Goal: Information Seeking & Learning: Learn about a topic

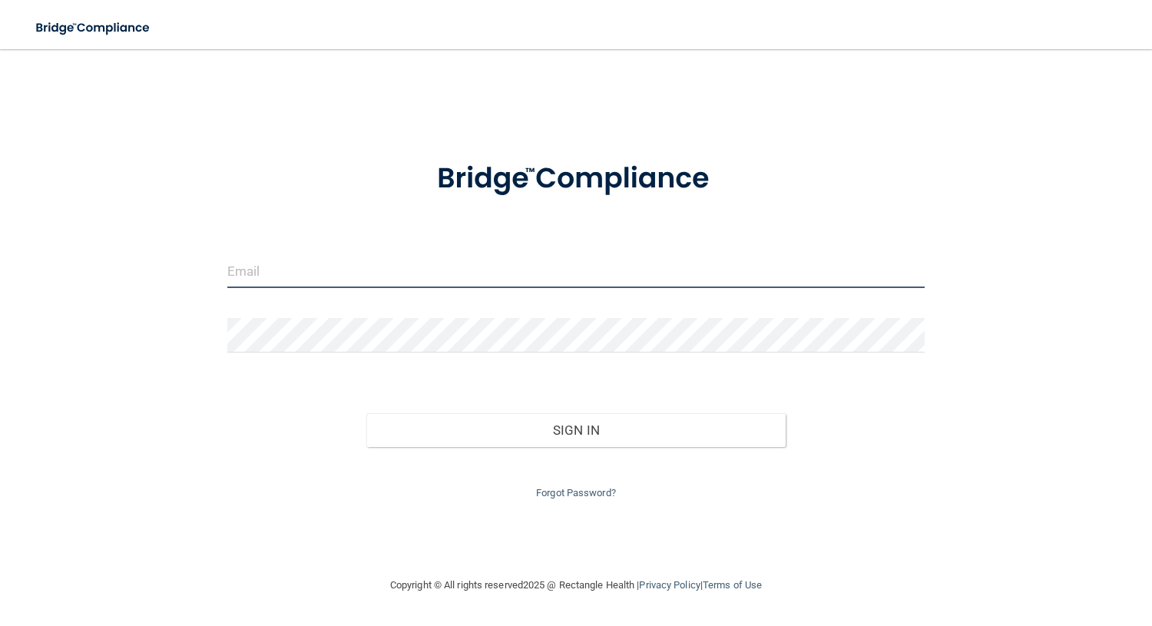
click at [493, 265] on input "email" at bounding box center [576, 270] width 698 height 35
type input "[EMAIL_ADDRESS][DOMAIN_NAME]"
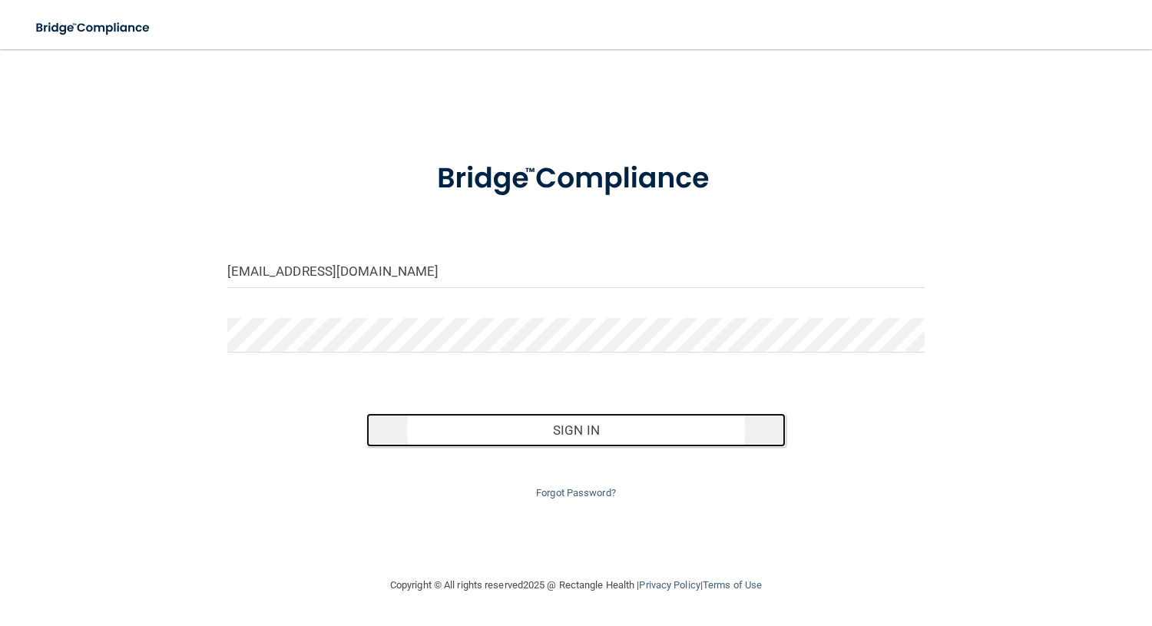
click at [557, 434] on button "Sign In" at bounding box center [575, 430] width 419 height 34
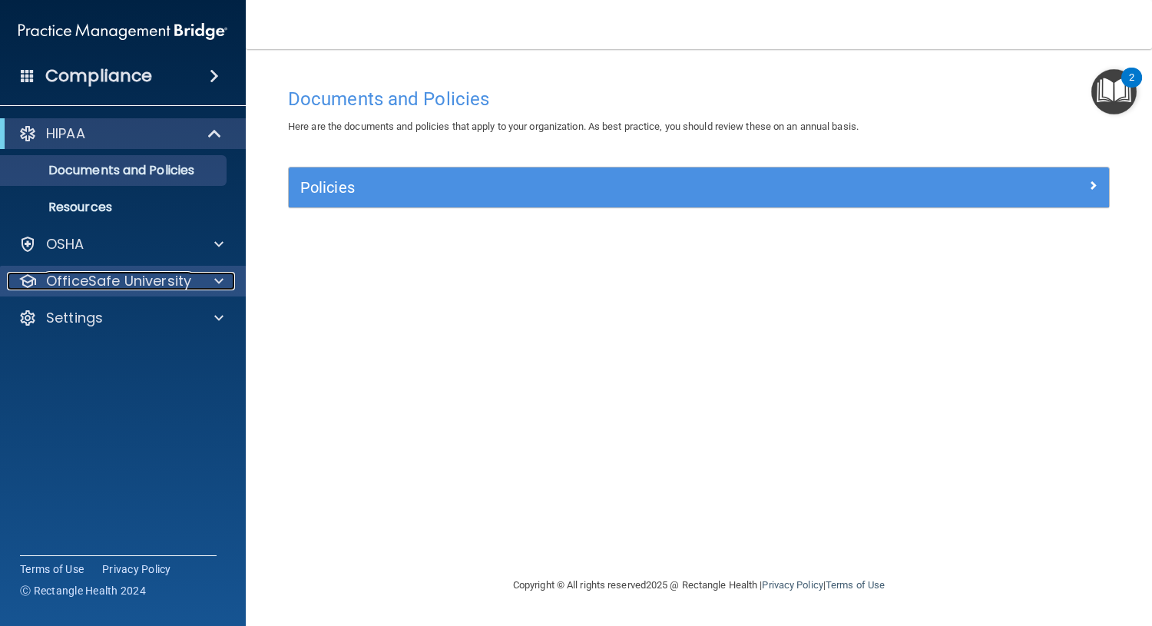
click at [136, 284] on p "OfficeSafe University" at bounding box center [118, 281] width 145 height 18
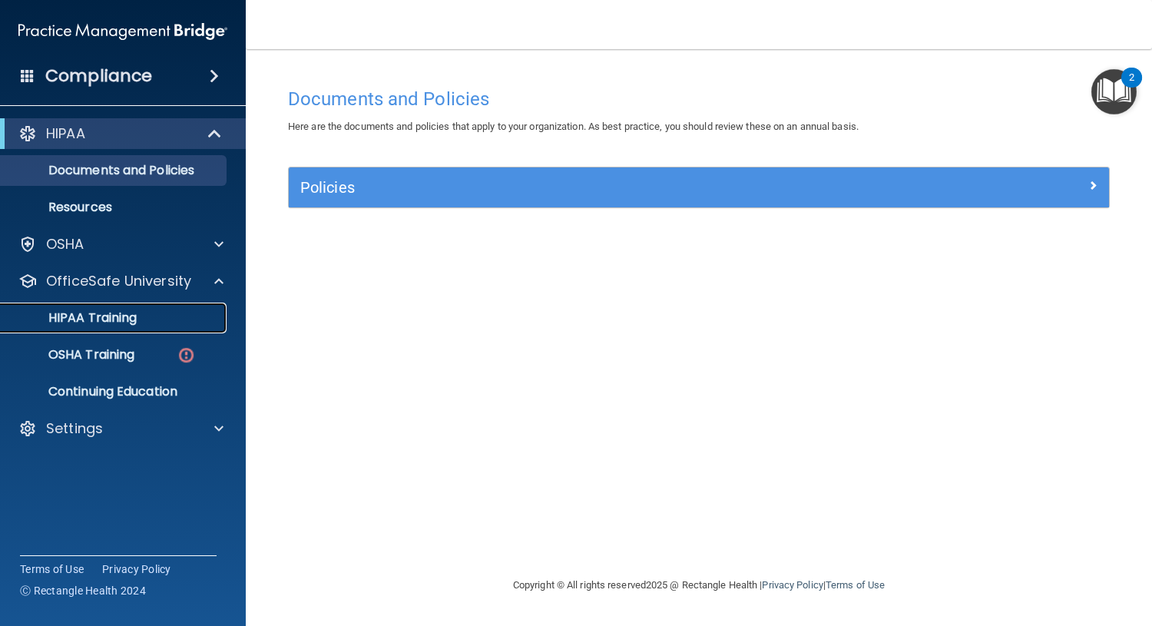
click at [137, 317] on div "HIPAA Training" at bounding box center [115, 317] width 210 height 15
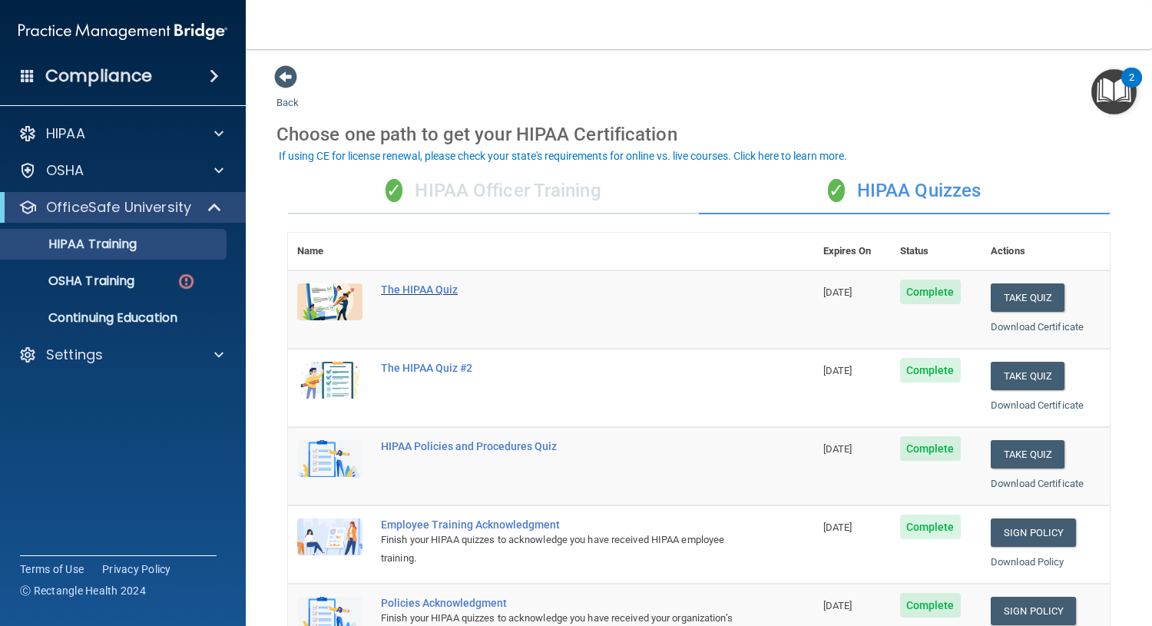
click at [429, 285] on div "The HIPAA Quiz" at bounding box center [559, 289] width 356 height 12
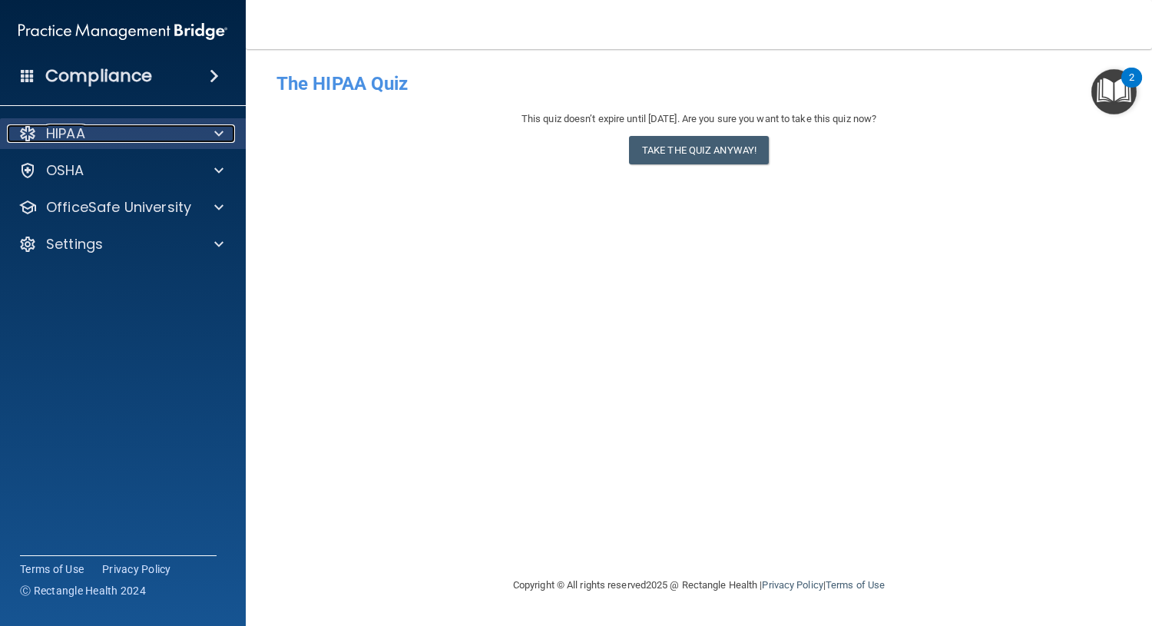
click at [98, 124] on div "HIPAA" at bounding box center [102, 133] width 190 height 18
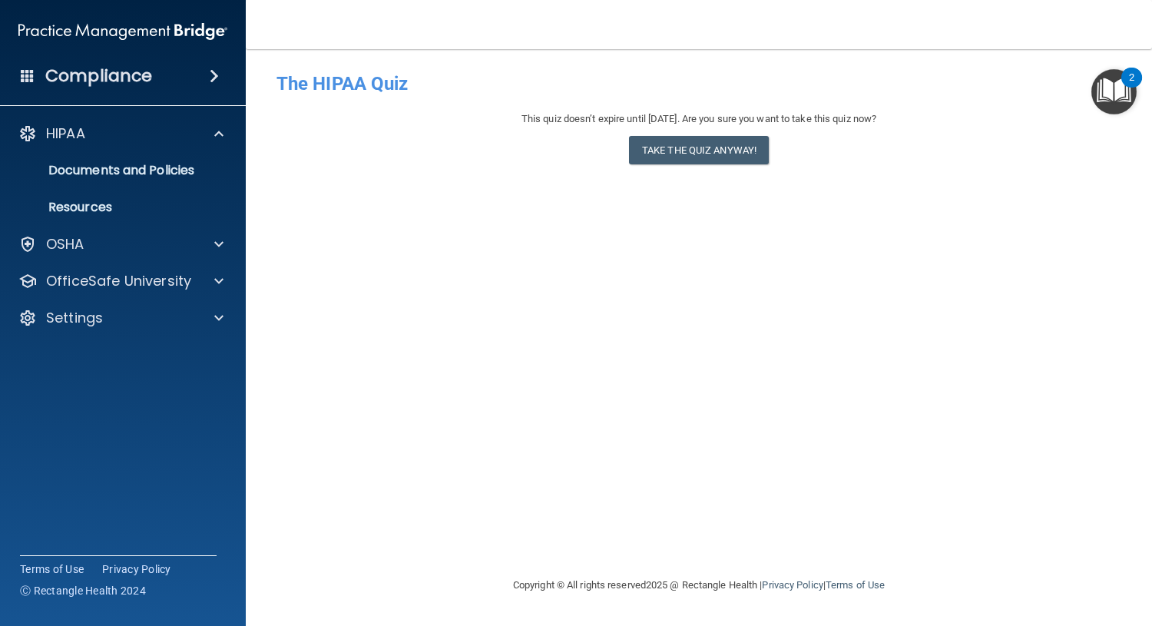
click at [215, 81] on span at bounding box center [214, 76] width 9 height 18
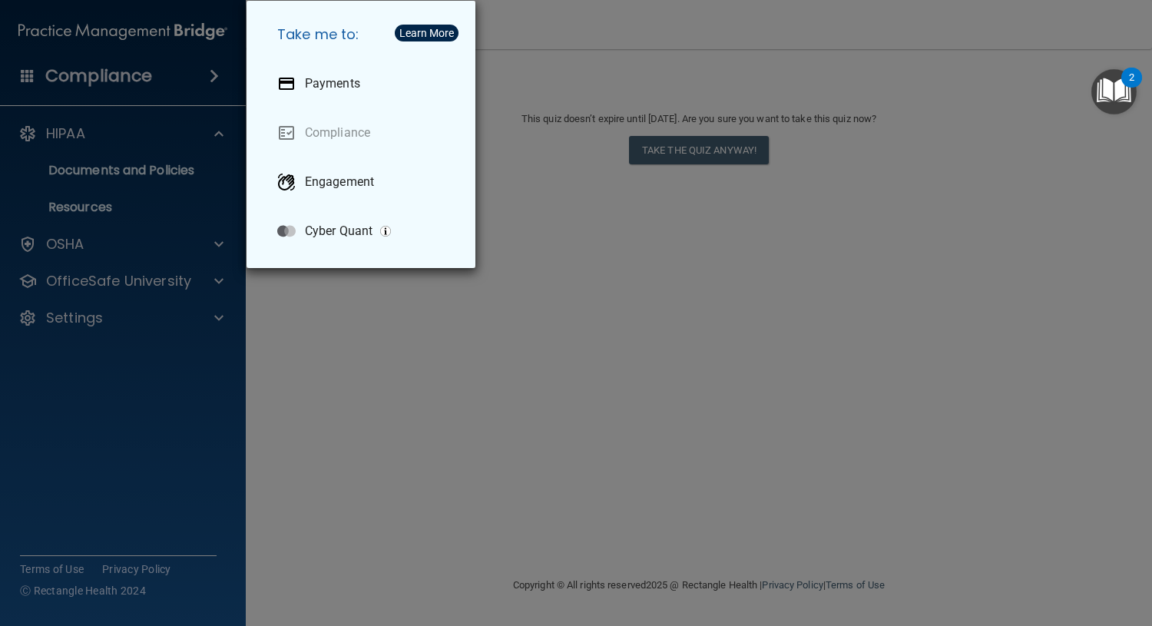
click at [102, 169] on div "Take me to: Payments Compliance Engagement Cyber Quant" at bounding box center [576, 313] width 1152 height 626
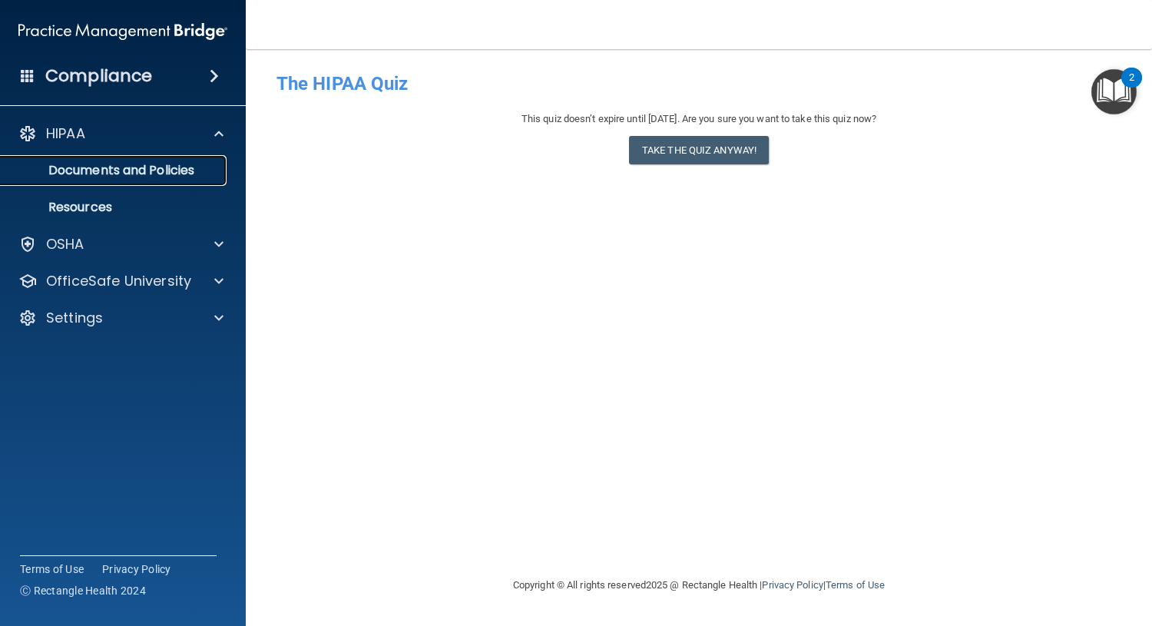
click at [102, 167] on p "Documents and Policies" at bounding box center [115, 170] width 210 height 15
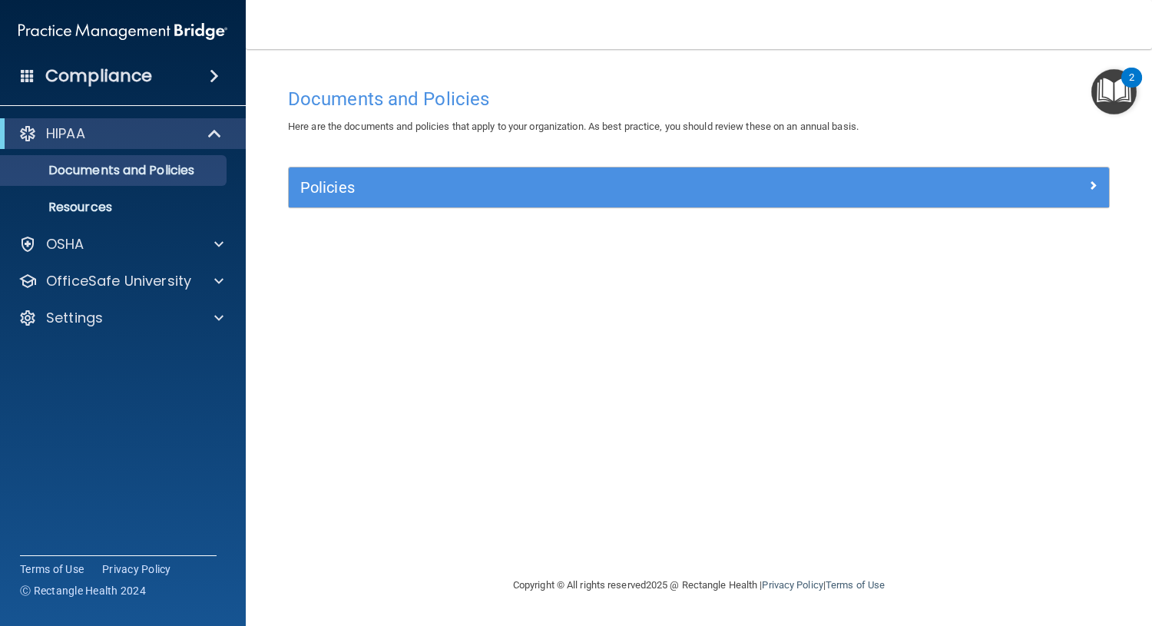
click at [164, 69] on div "Compliance" at bounding box center [123, 76] width 246 height 34
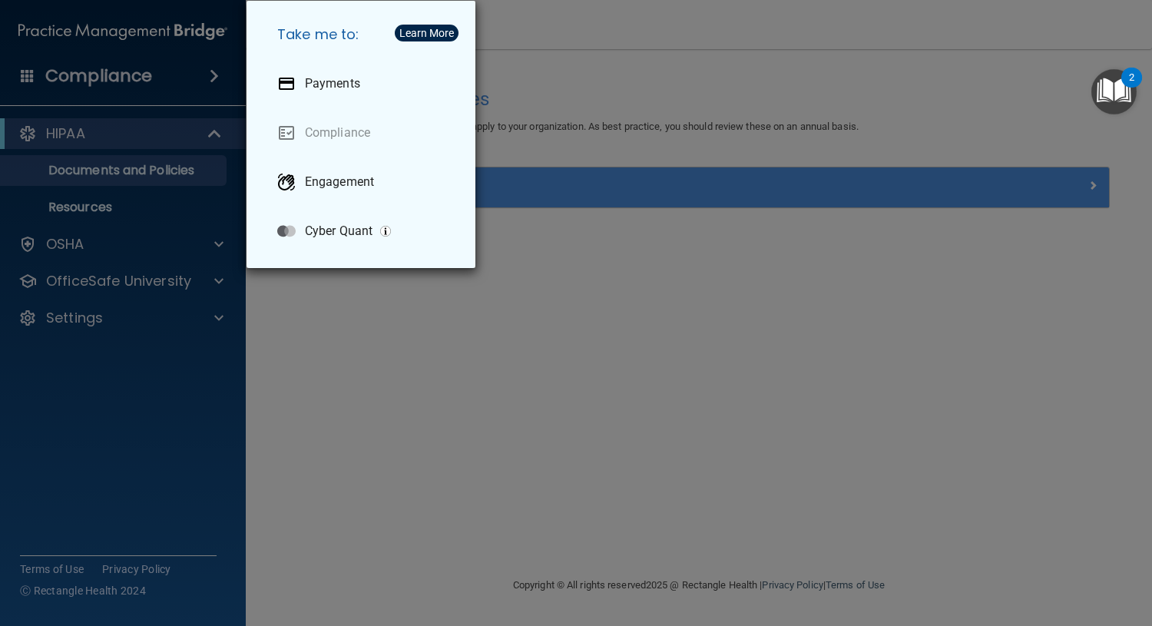
click at [184, 71] on div "Take me to: Payments Compliance Engagement Cyber Quant" at bounding box center [576, 313] width 1152 height 626
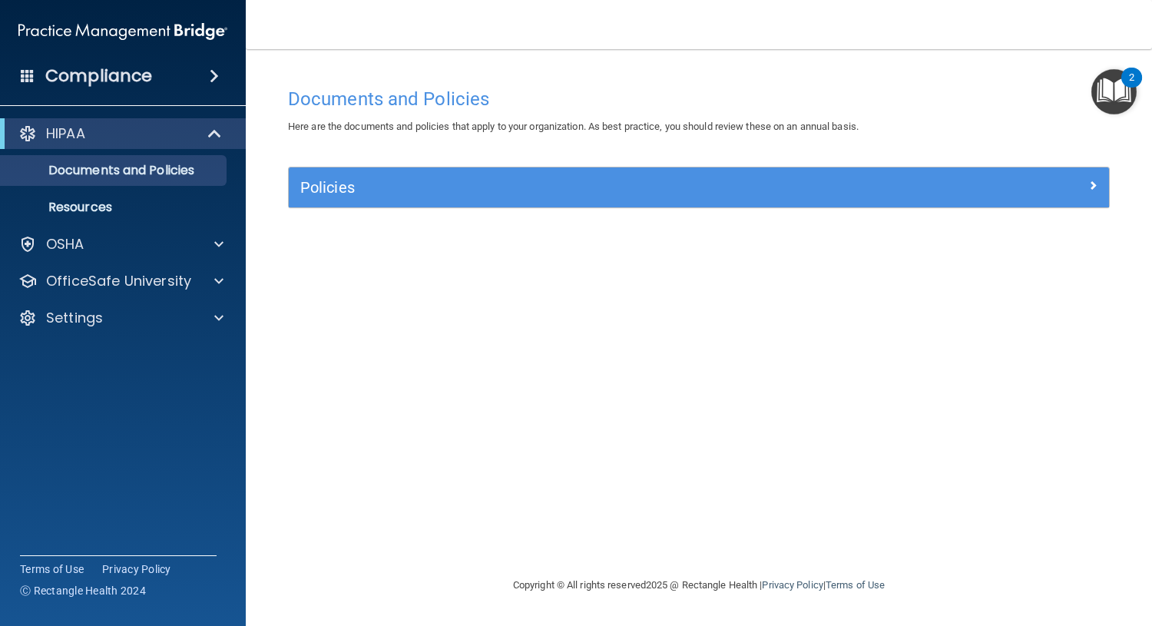
click at [31, 72] on span at bounding box center [28, 75] width 14 height 14
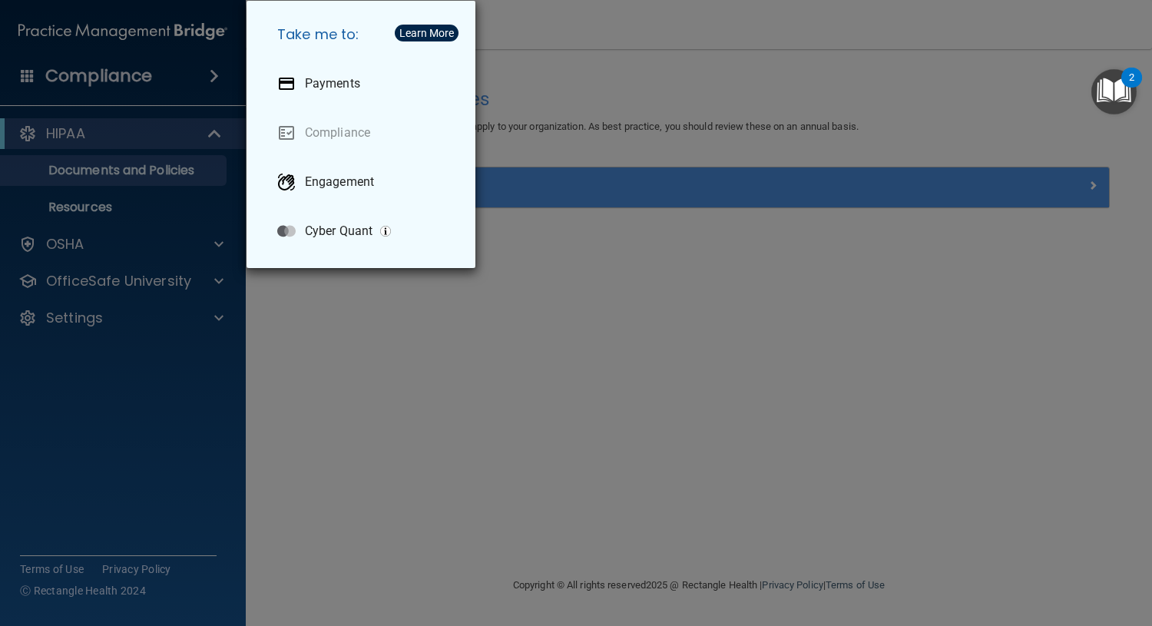
click at [31, 72] on div "Take me to: Payments Compliance Engagement Cyber Quant" at bounding box center [576, 313] width 1152 height 626
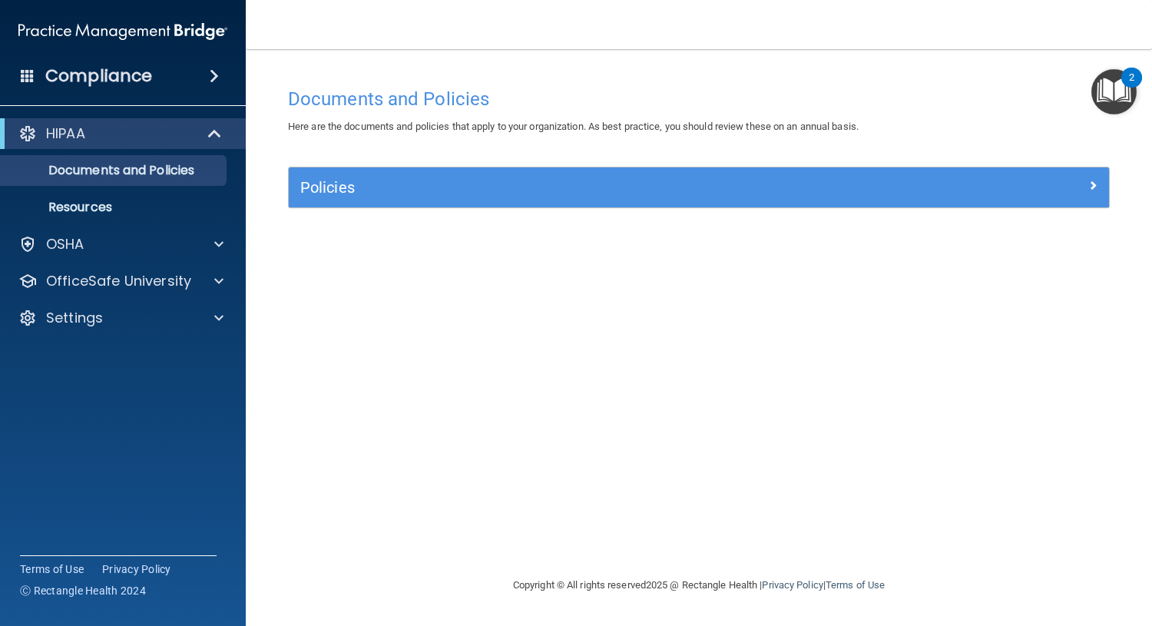
click at [1102, 91] on img "Open Resource Center, 2 new notifications" at bounding box center [1113, 91] width 45 height 45
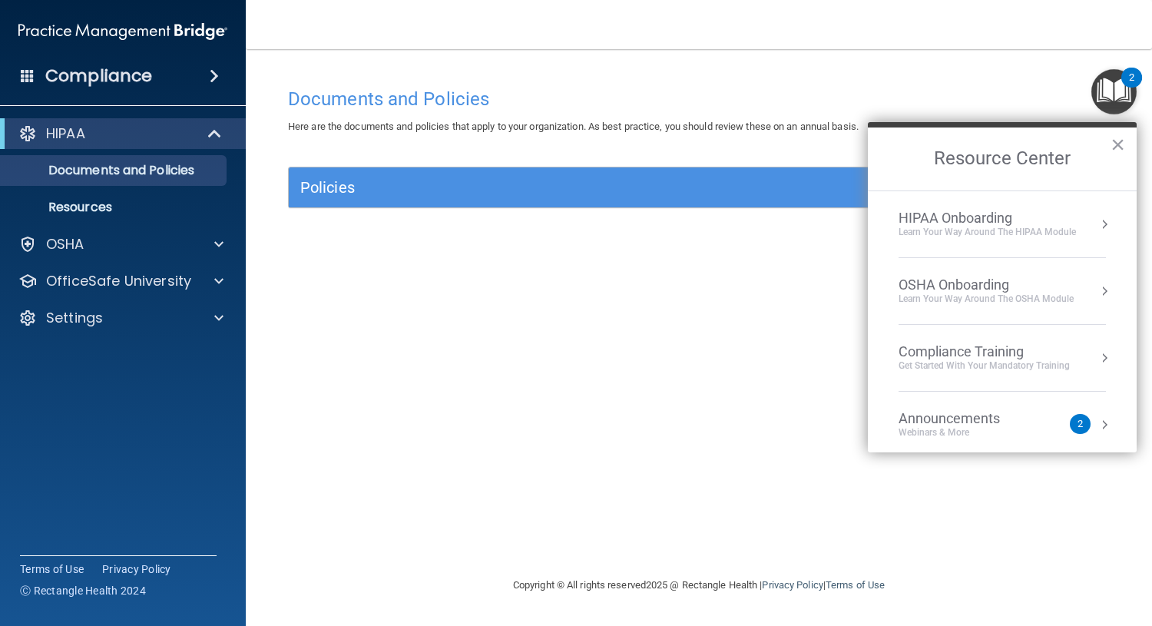
click at [1102, 91] on img "Open Resource Center, 2 new notifications" at bounding box center [1113, 91] width 45 height 45
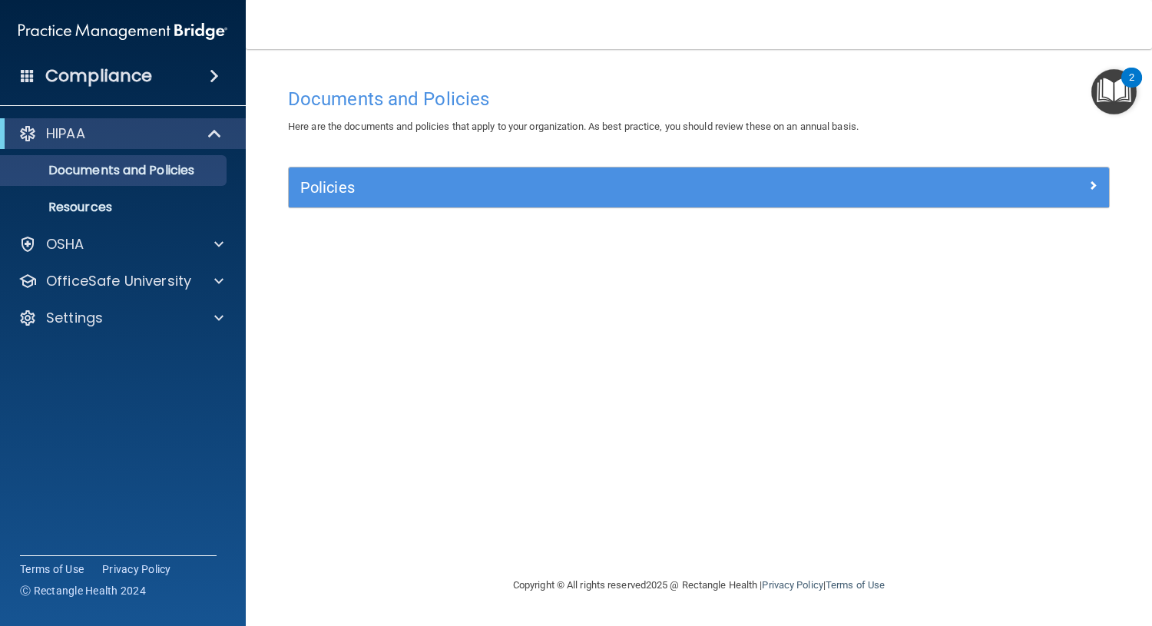
click at [1107, 94] on img "Open Resource Center, 2 new notifications" at bounding box center [1113, 91] width 45 height 45
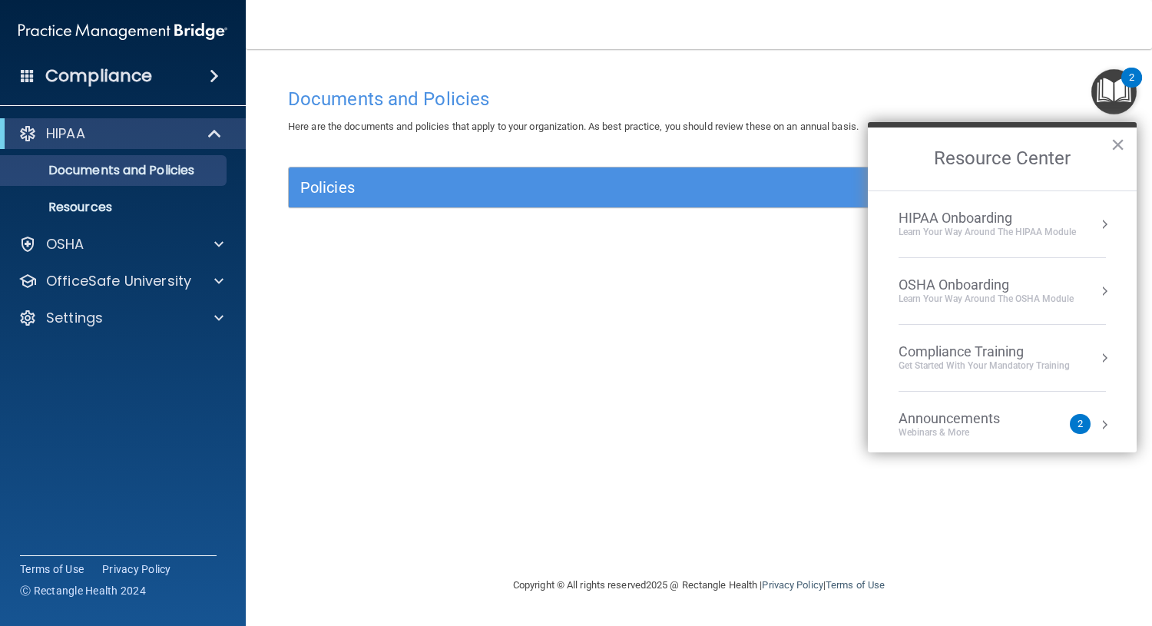
click at [1000, 213] on div "HIPAA Onboarding" at bounding box center [986, 218] width 177 height 17
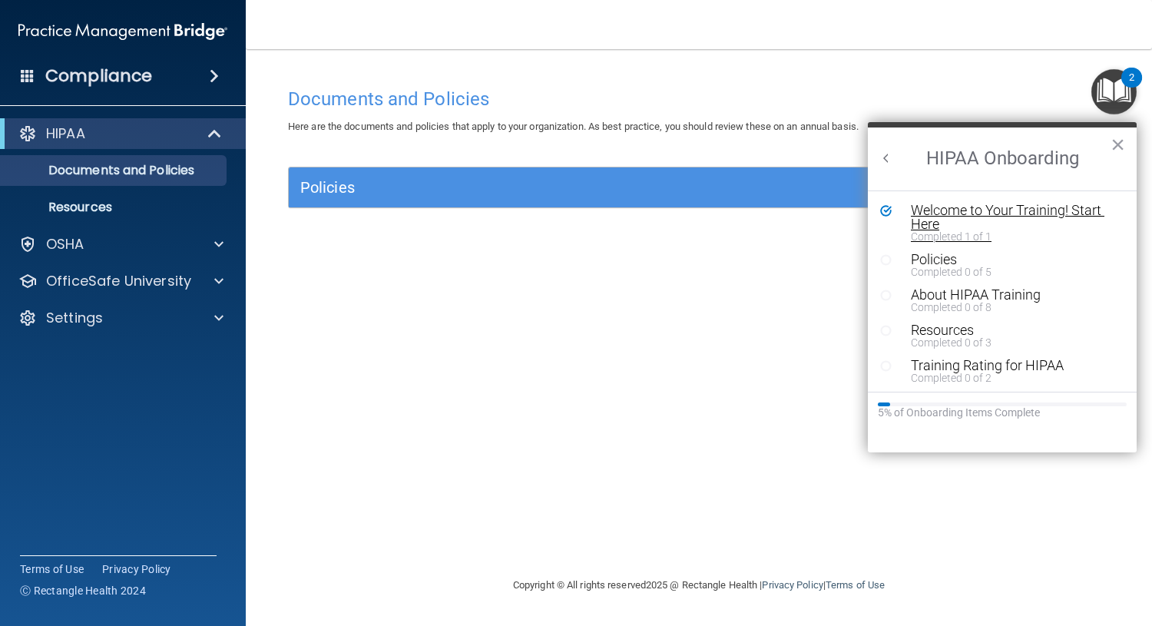
click at [1039, 206] on div "Welcome to Your Training! Start Here" at bounding box center [1008, 217] width 194 height 28
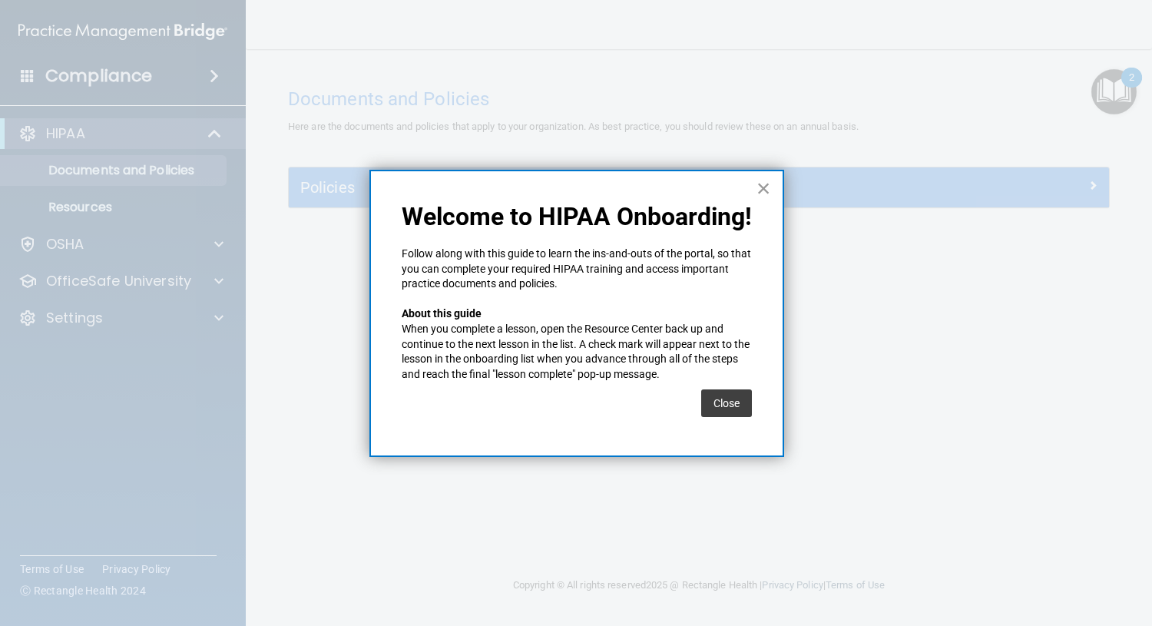
click at [763, 184] on button "×" at bounding box center [763, 188] width 15 height 25
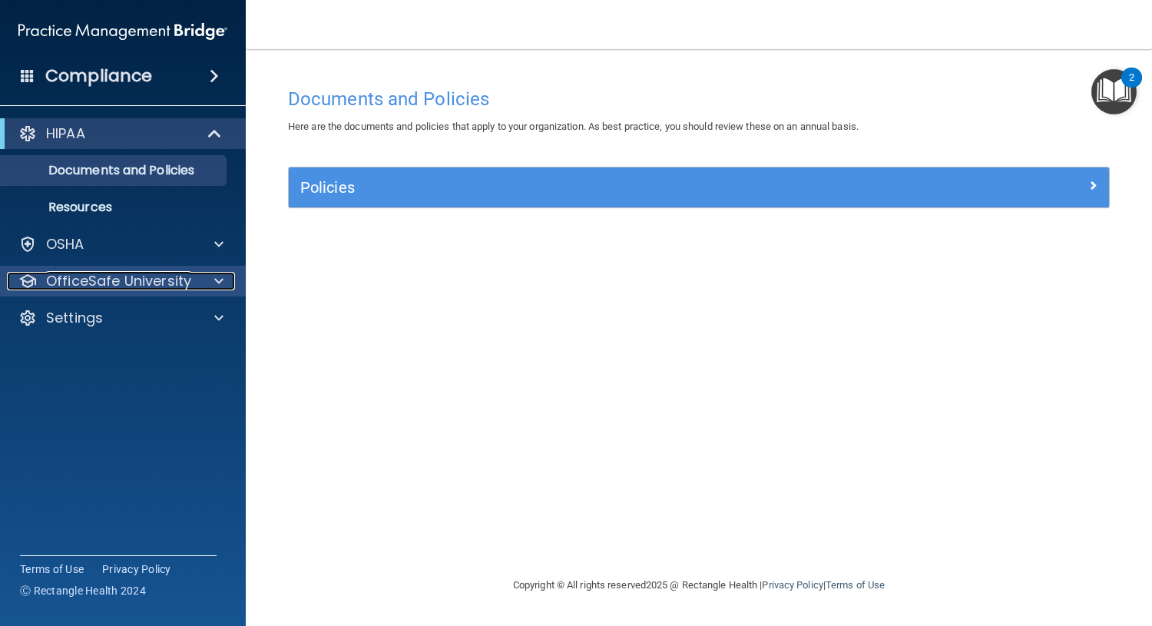
click at [134, 276] on p "OfficeSafe University" at bounding box center [118, 281] width 145 height 18
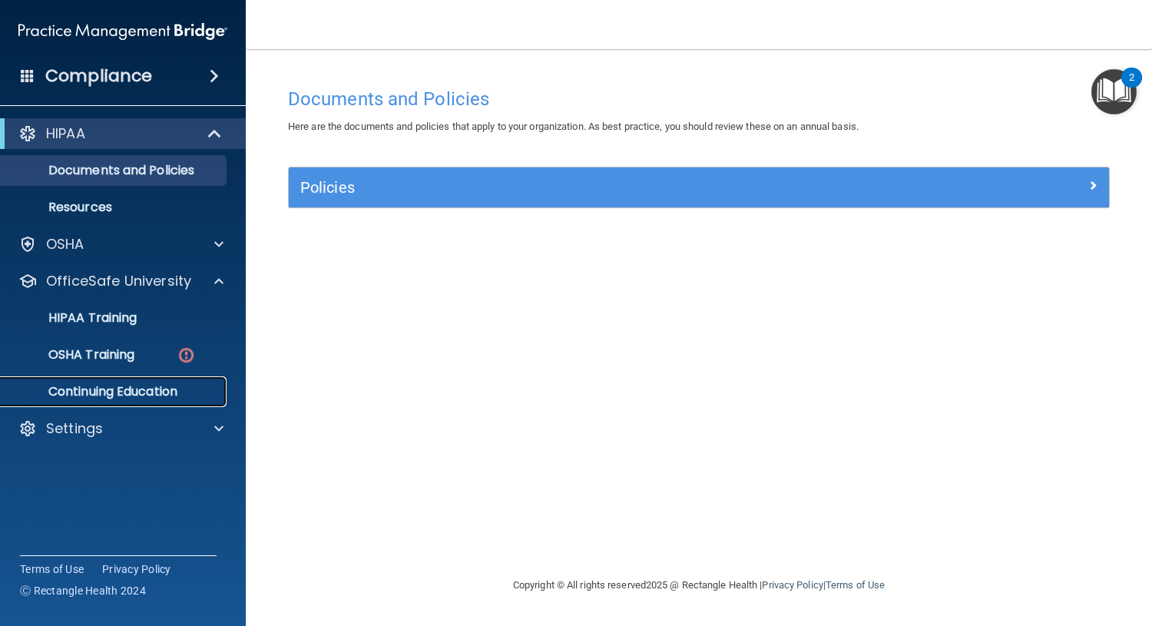
click at [134, 388] on p "Continuing Education" at bounding box center [115, 391] width 210 height 15
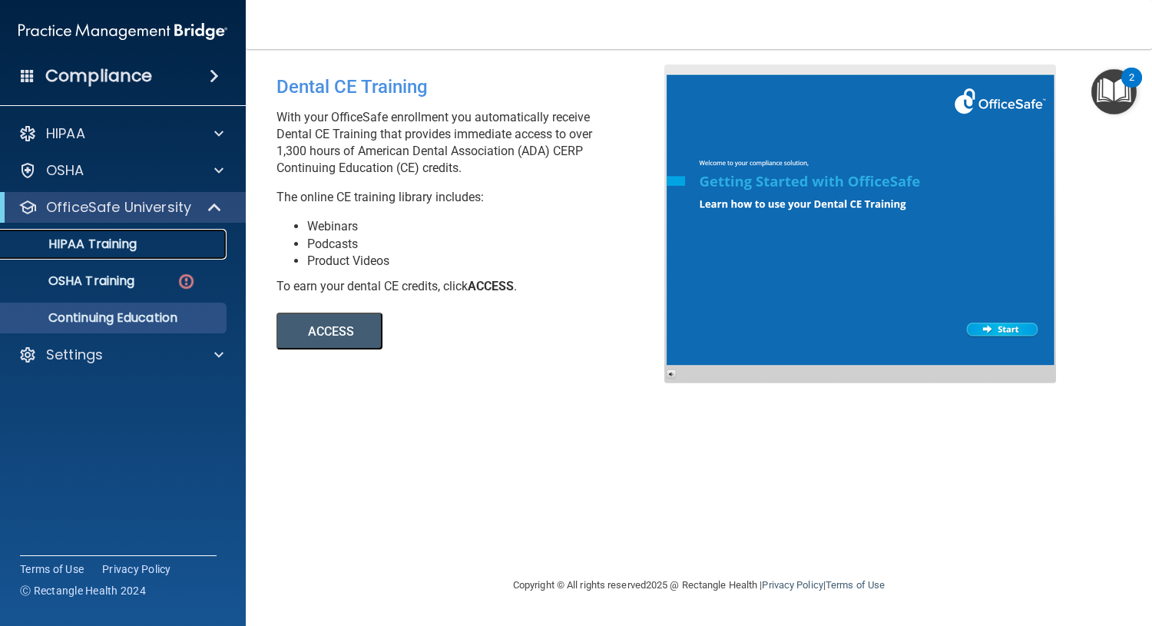
click at [108, 244] on p "HIPAA Training" at bounding box center [73, 244] width 127 height 15
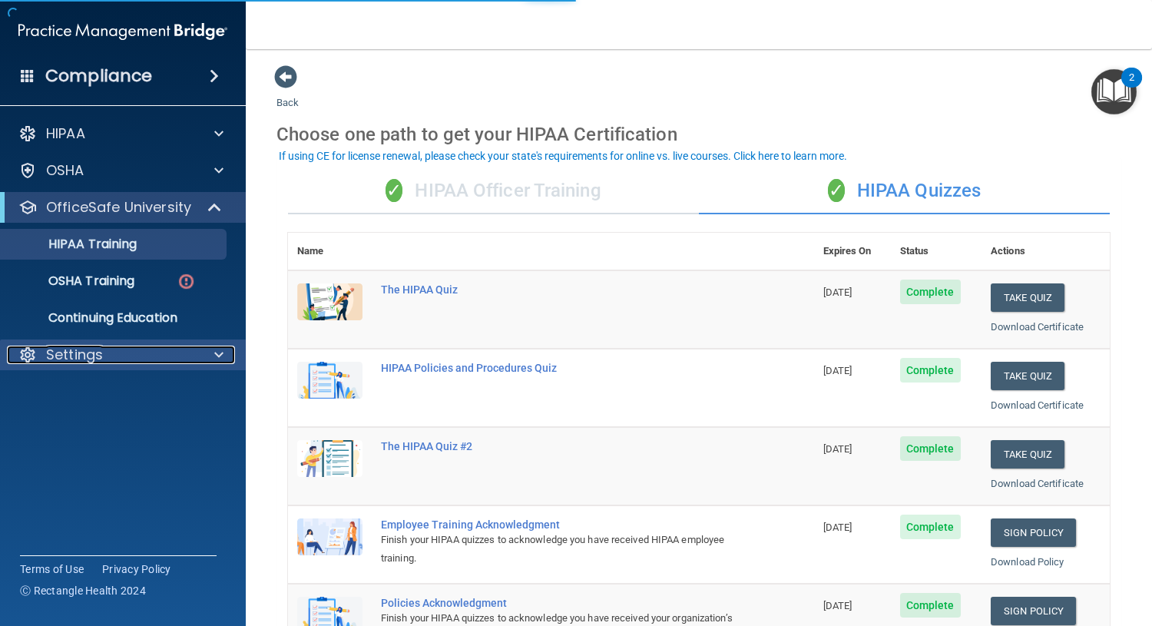
click at [210, 362] on div at bounding box center [216, 355] width 38 height 18
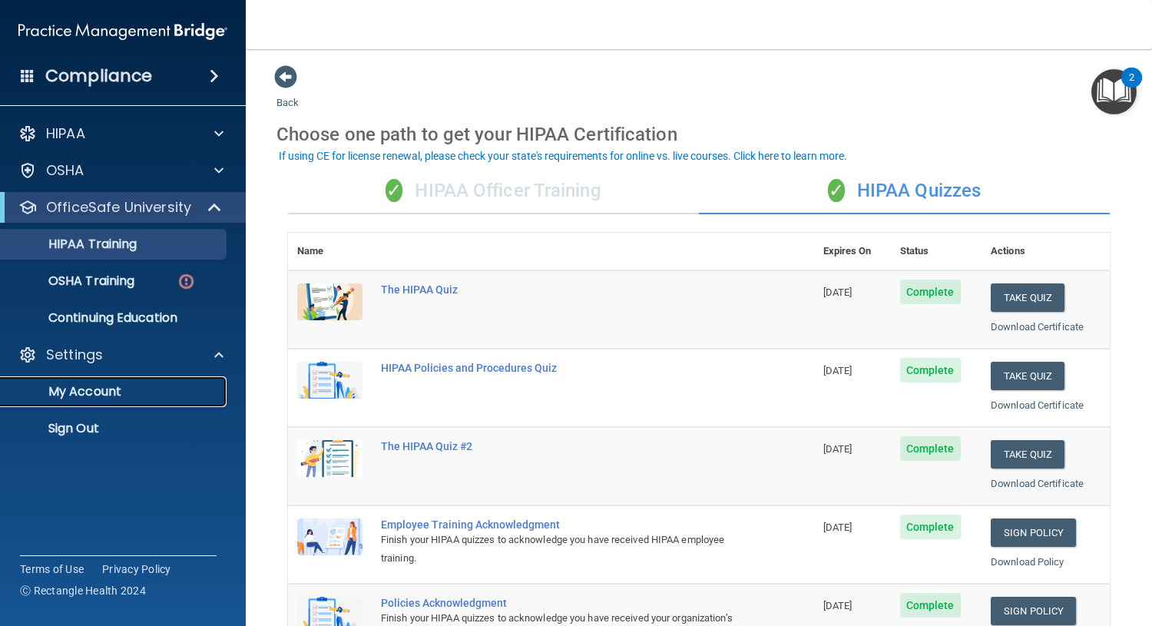
click at [139, 385] on p "My Account" at bounding box center [115, 391] width 210 height 15
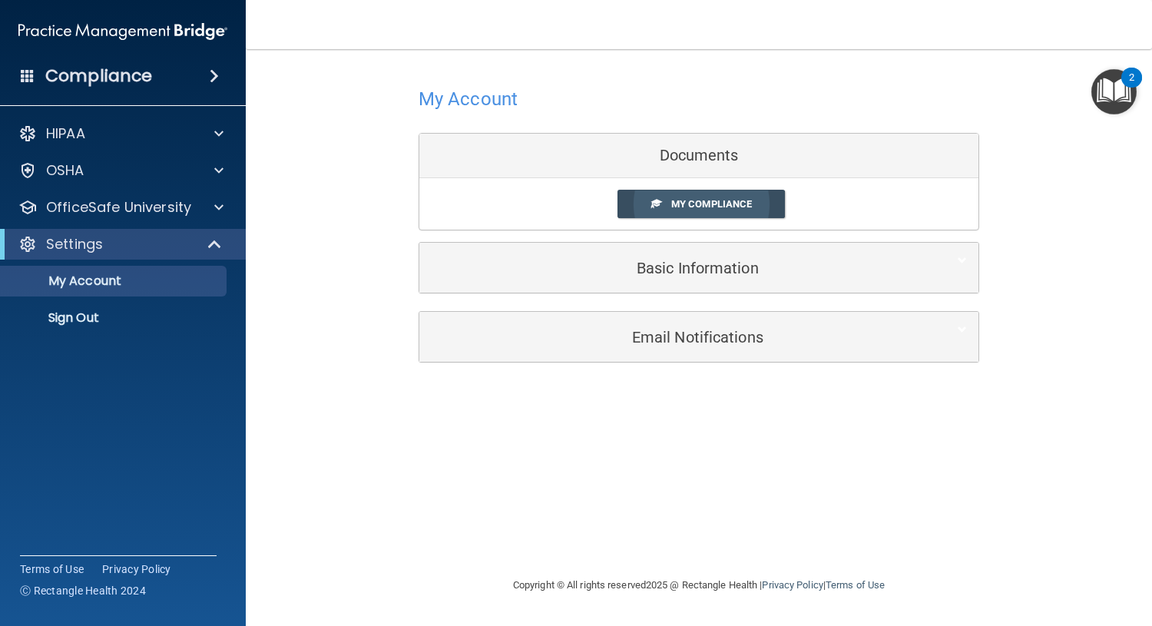
click at [661, 202] on link "My Compliance" at bounding box center [701, 204] width 168 height 28
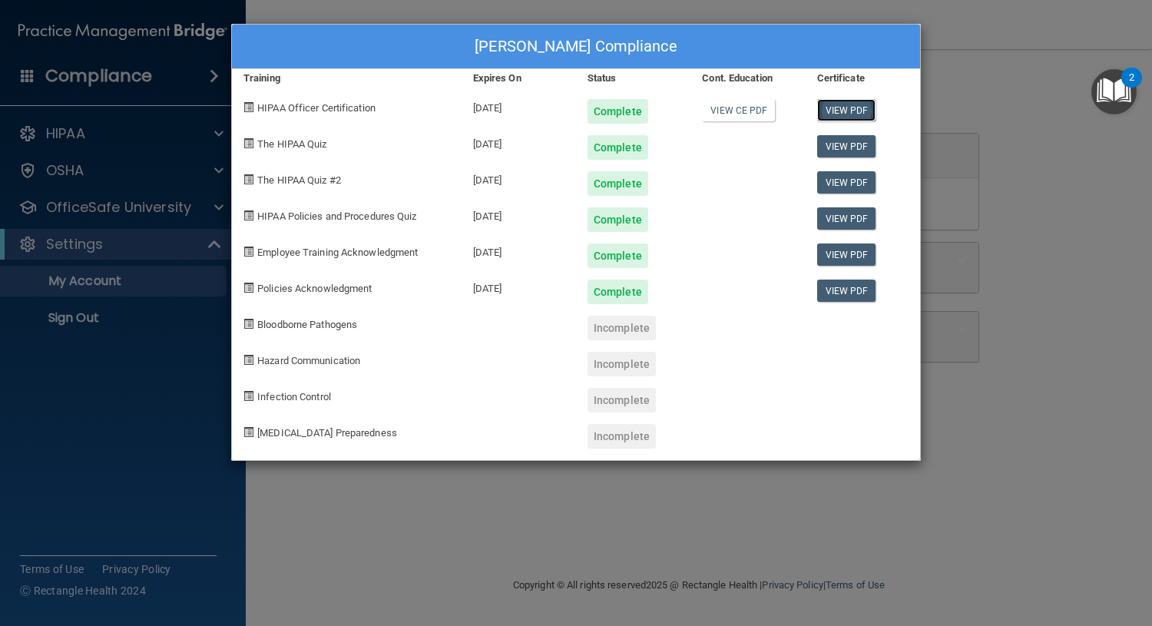
click at [855, 108] on link "View PDF" at bounding box center [846, 110] width 59 height 22
click at [851, 137] on link "View PDF" at bounding box center [846, 146] width 59 height 22
click at [865, 181] on link "View PDF" at bounding box center [846, 182] width 59 height 22
click at [844, 215] on link "View PDF" at bounding box center [846, 218] width 59 height 22
click at [835, 256] on link "View PDF" at bounding box center [846, 254] width 59 height 22
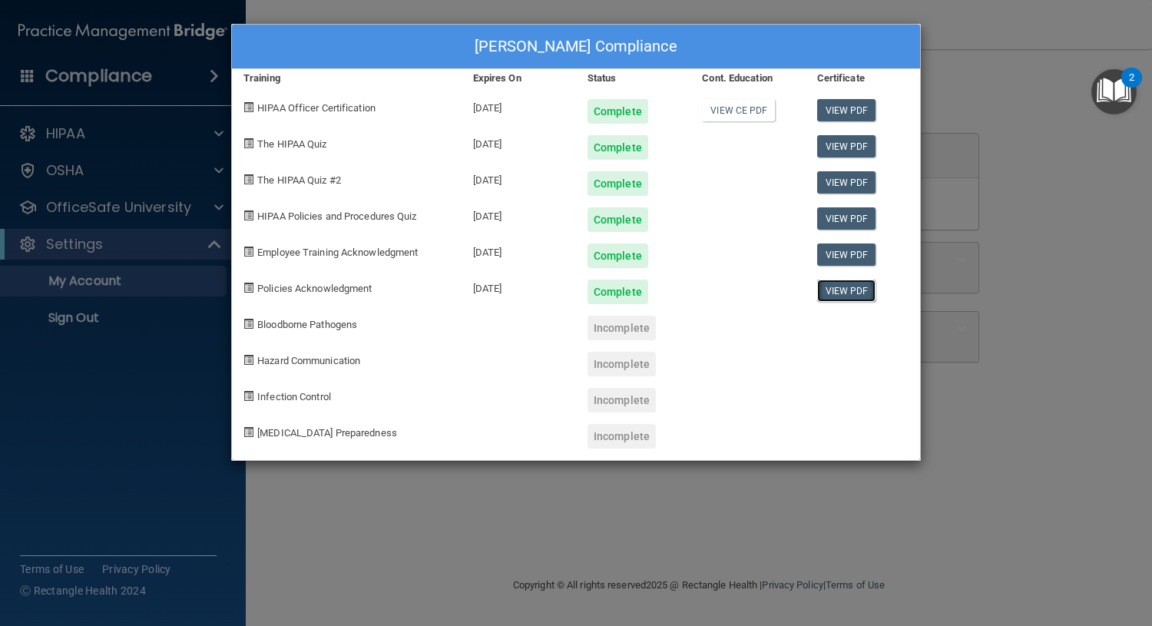
click at [833, 295] on link "View PDF" at bounding box center [846, 291] width 59 height 22
click at [988, 44] on div "[PERSON_NAME] Compliance Training Expires On Status Cont. Education Certificate…" at bounding box center [576, 313] width 1152 height 626
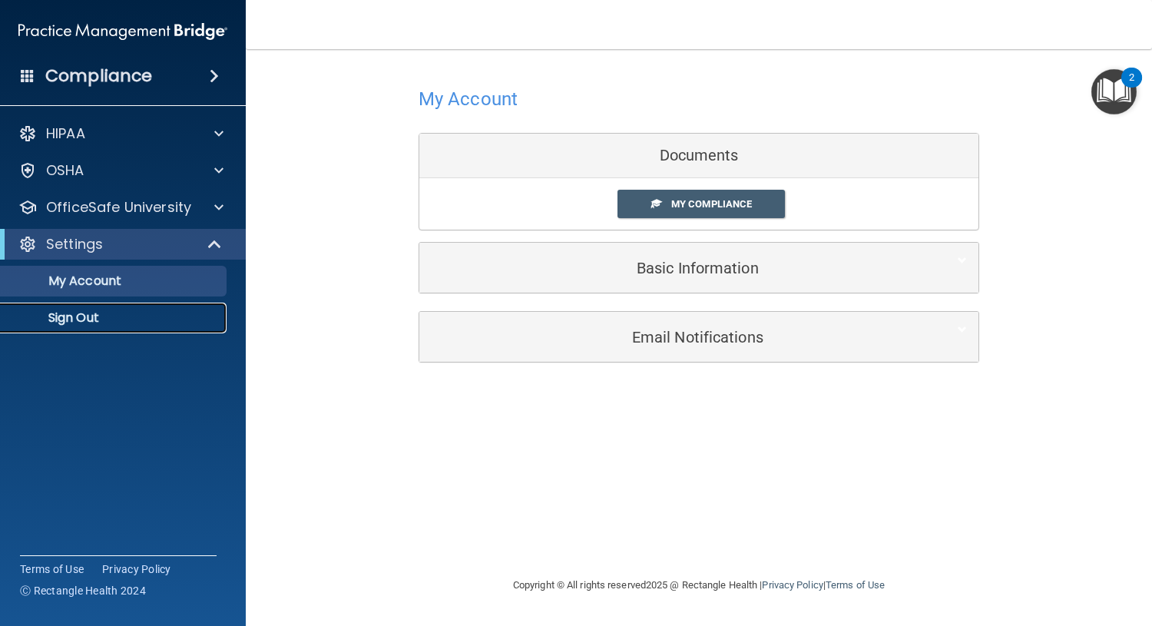
click at [121, 315] on p "Sign Out" at bounding box center [115, 317] width 210 height 15
